Goal: Check status: Check status

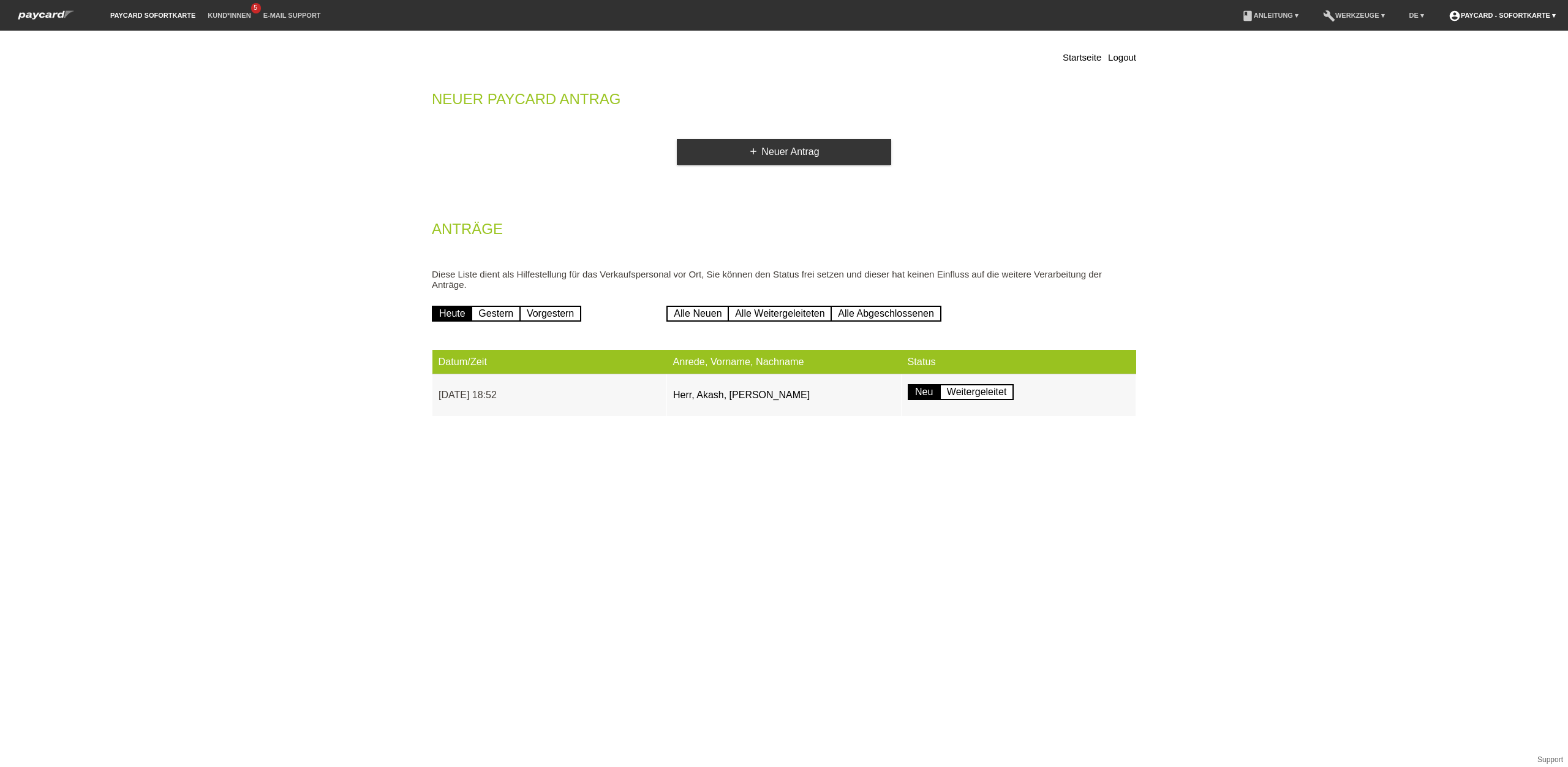
click at [1488, 18] on link "account_circle paycard - Sofortkarte ▾" at bounding box center [1502, 15] width 119 height 7
click at [1400, 40] on div "Startseite Logout Neuer Paycard Antrag add Neuer Antrag Anträge Diese Liste die…" at bounding box center [784, 239] width 1568 height 417
click at [232, 21] on li "Kund*innen 5" at bounding box center [230, 16] width 55 height 32
click at [226, 8] on li "Kund*innen 5" at bounding box center [230, 16] width 55 height 32
click at [213, 12] on link "Kund*innen" at bounding box center [230, 15] width 55 height 7
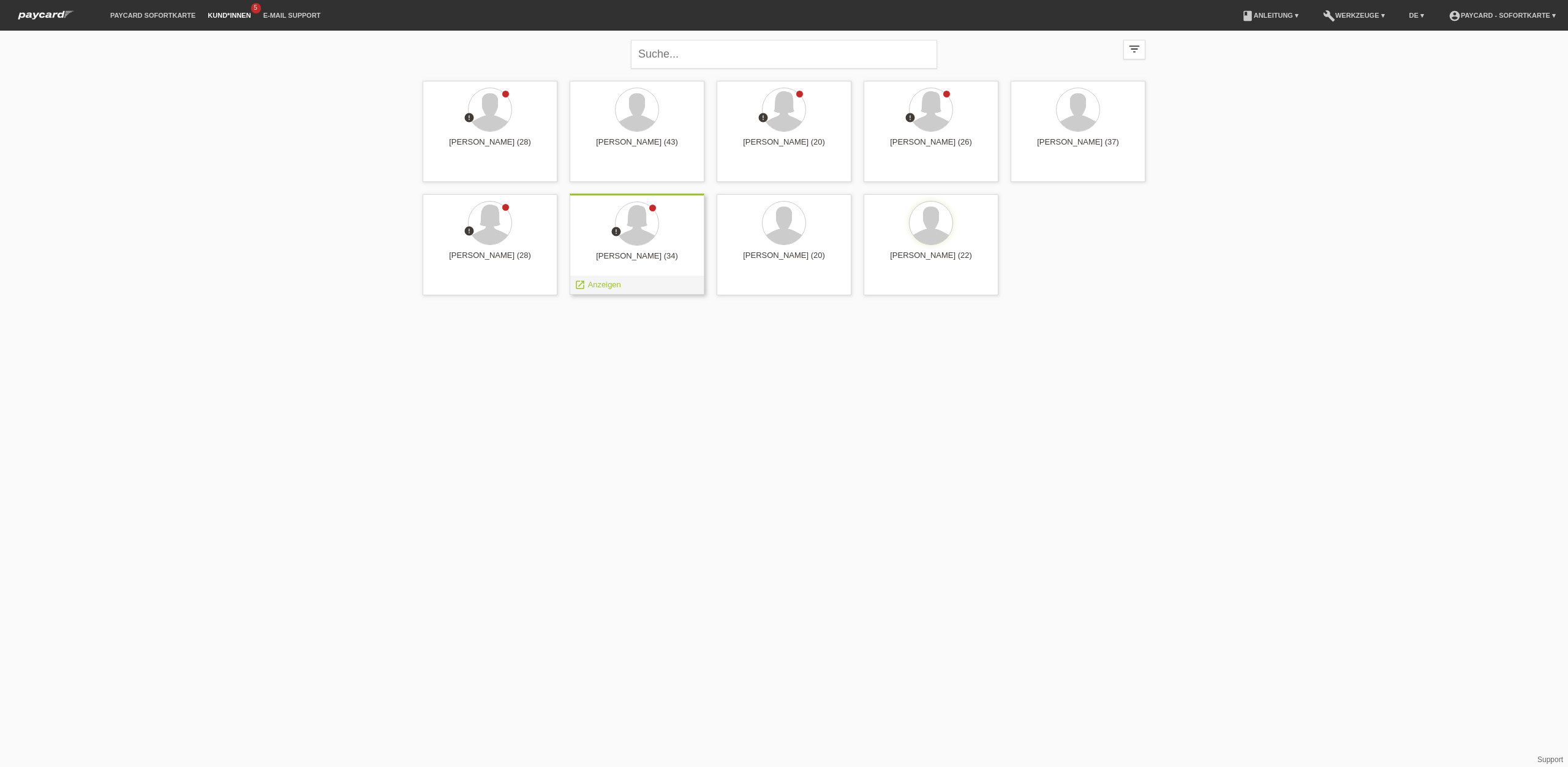
click at [675, 239] on div at bounding box center [637, 225] width 115 height 46
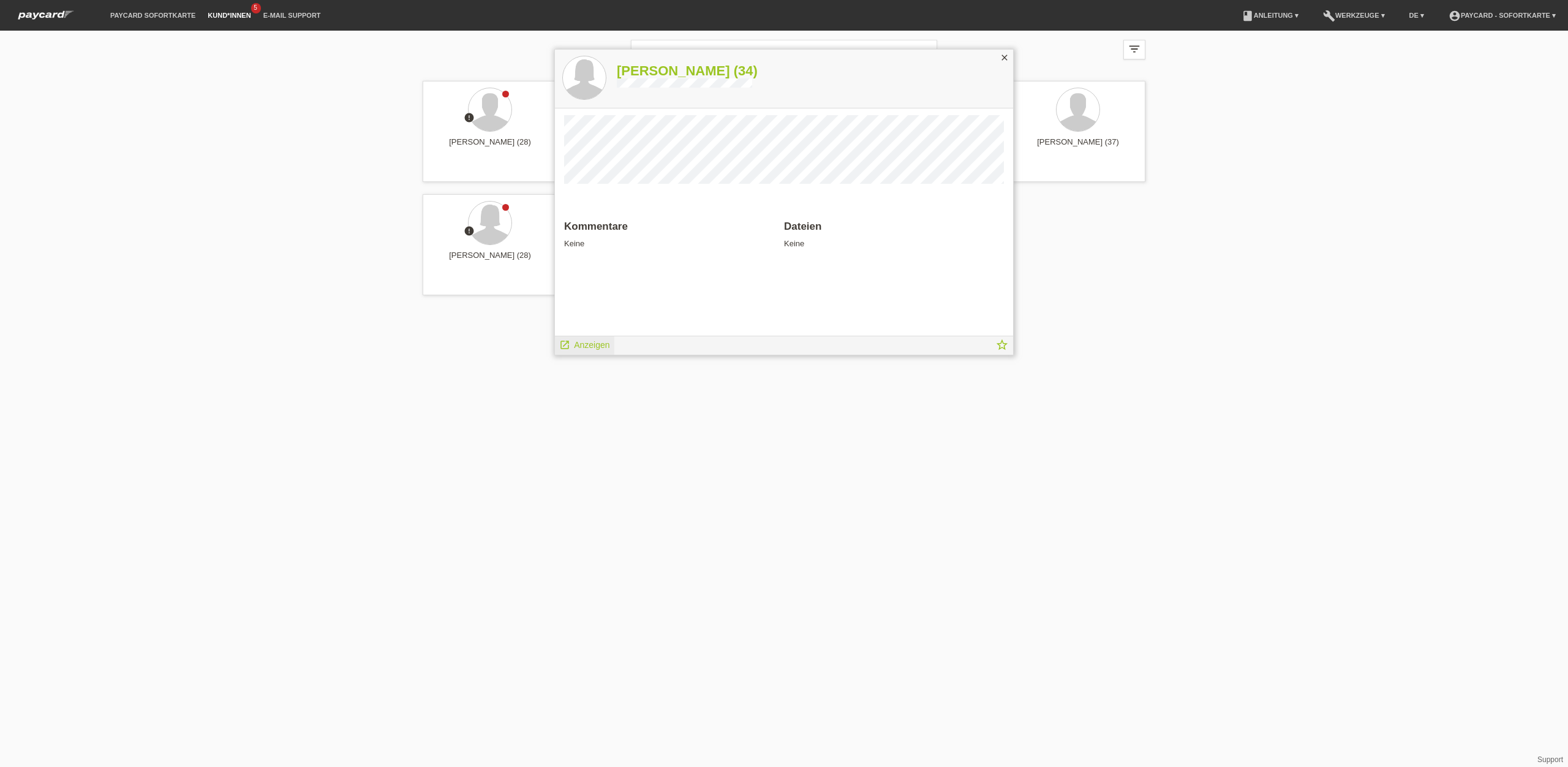
click at [594, 353] on div "launch Anzeigen" at bounding box center [584, 345] width 59 height 18
click at [606, 342] on span "Anzeigen" at bounding box center [592, 345] width 35 height 9
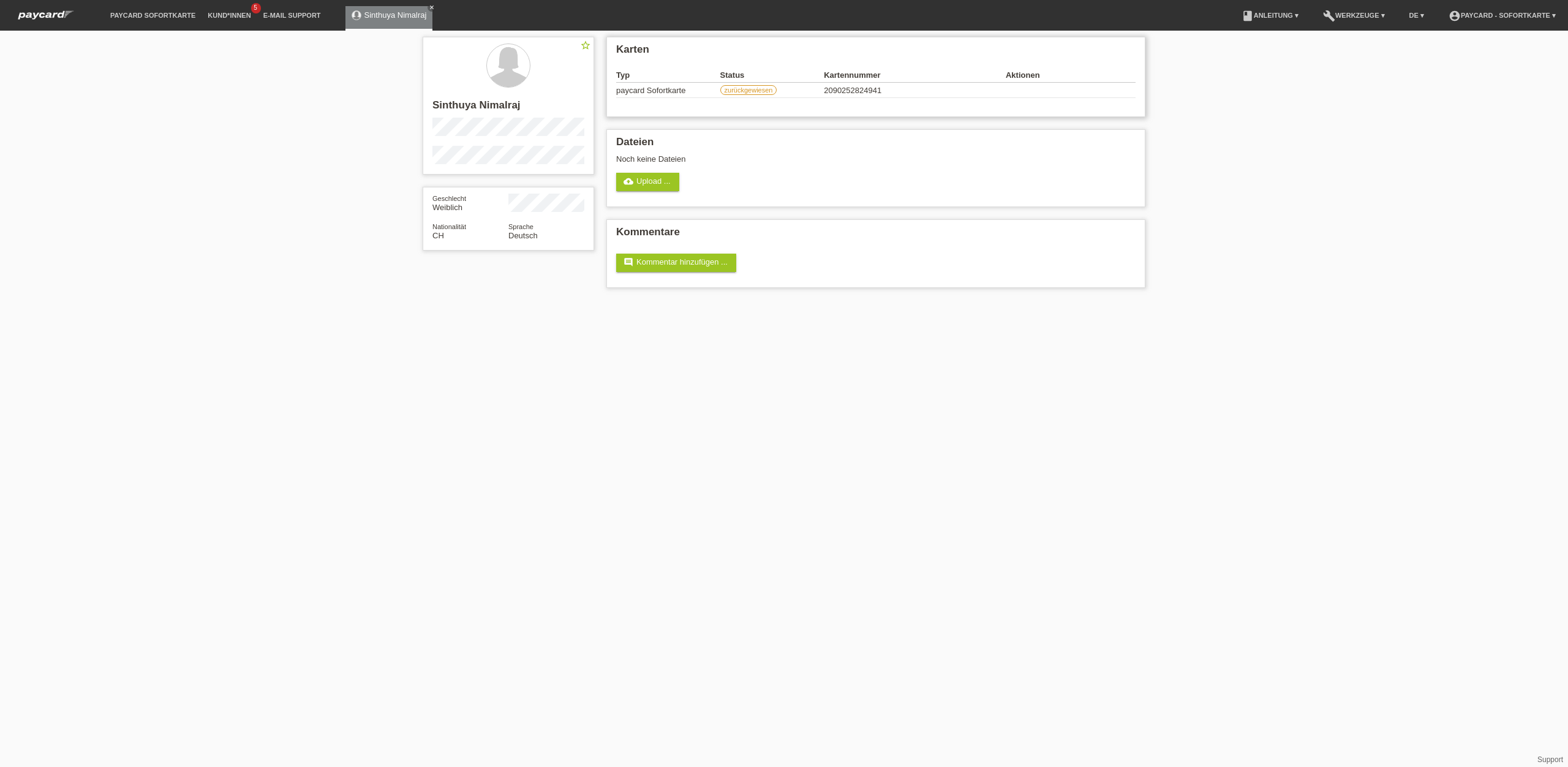
click at [741, 92] on label "zurückgewiesen" at bounding box center [749, 90] width 57 height 9
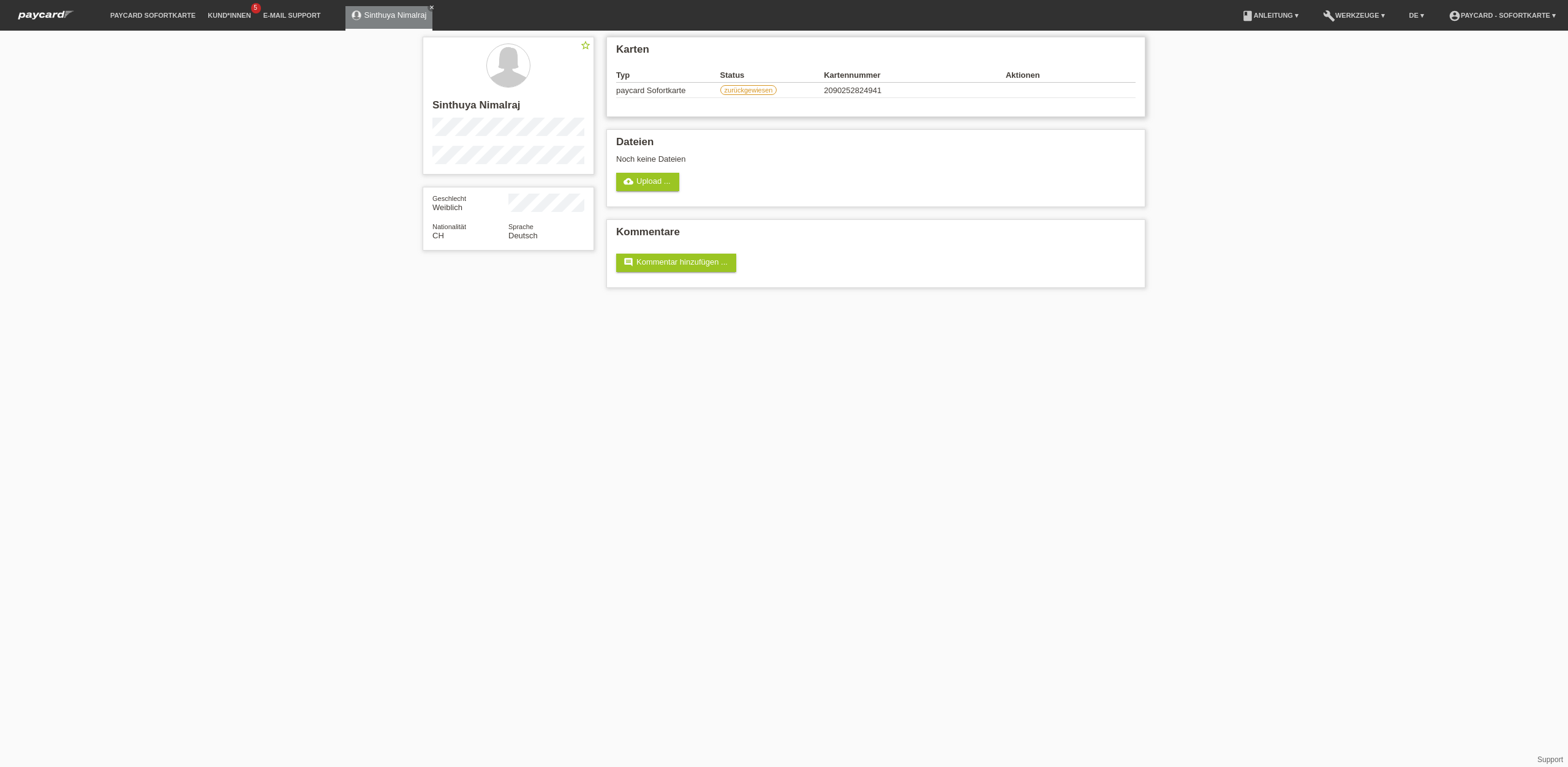
click at [741, 92] on label "zurückgewiesen" at bounding box center [749, 90] width 57 height 9
click at [301, 13] on link "E-Mail Support" at bounding box center [292, 15] width 70 height 7
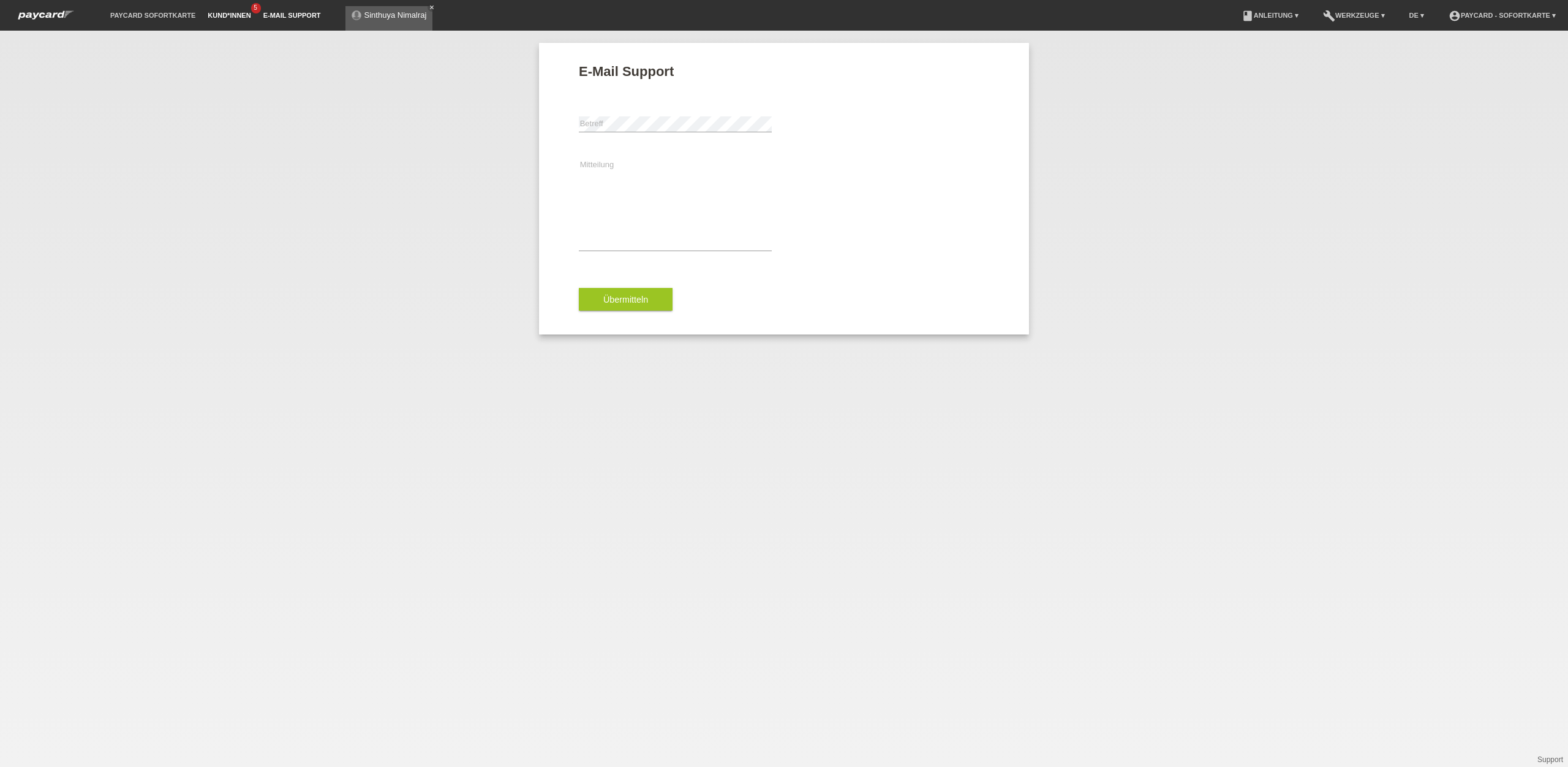
click at [232, 16] on link "Kund*innen" at bounding box center [230, 15] width 55 height 7
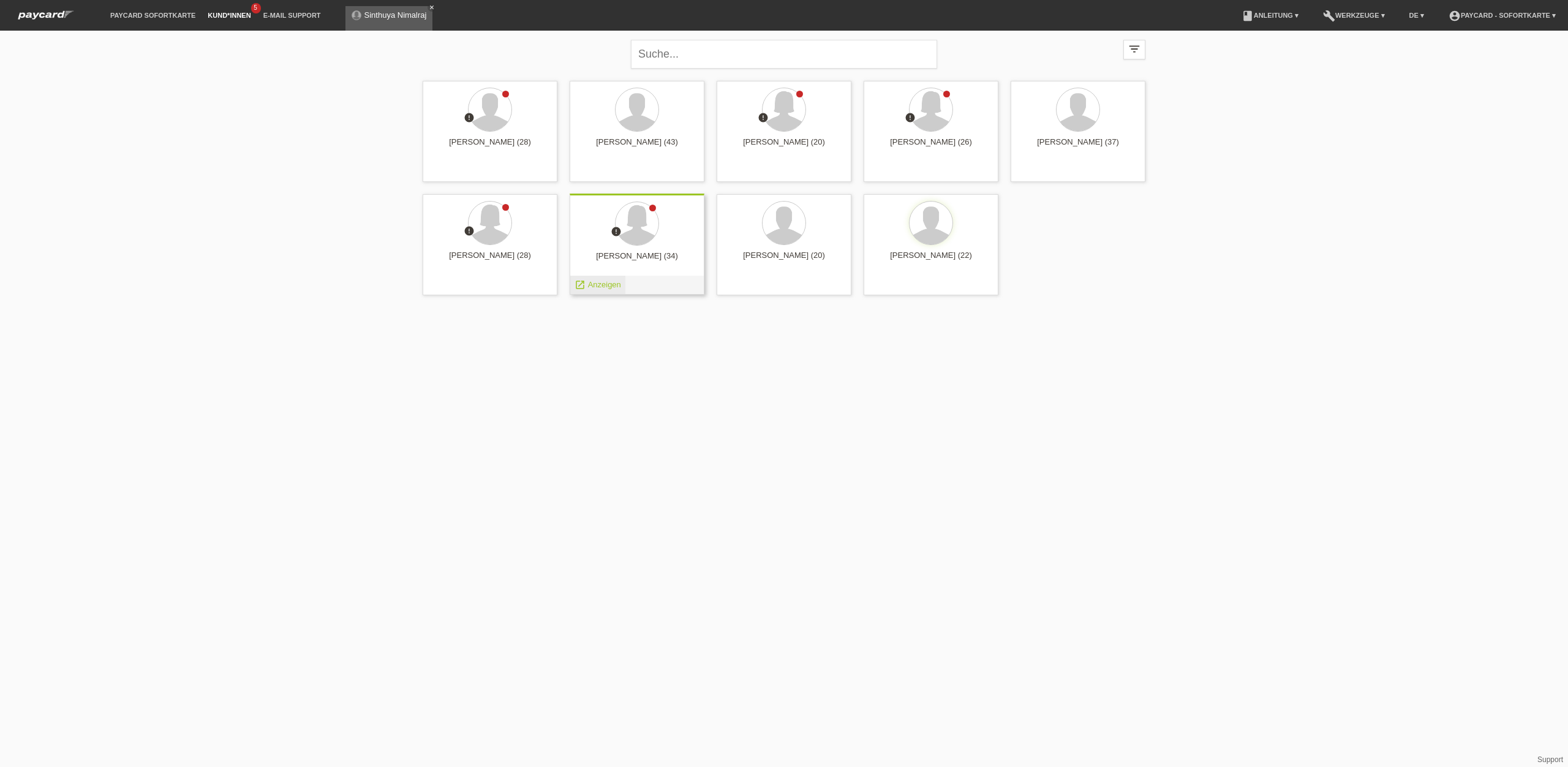
click at [588, 286] on span "Anzeigen" at bounding box center [605, 285] width 33 height 9
